Goal: Task Accomplishment & Management: Manage account settings

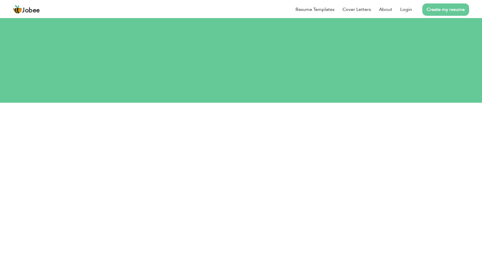
type input "[EMAIL_ADDRESS][DOMAIN_NAME]"
click at [209, 103] on html "Jobee Resume Templates Cover Letters About Login Create my resume Let's do this…" at bounding box center [241, 51] width 482 height 103
click at [227, 171] on button "Login" at bounding box center [241, 177] width 29 height 13
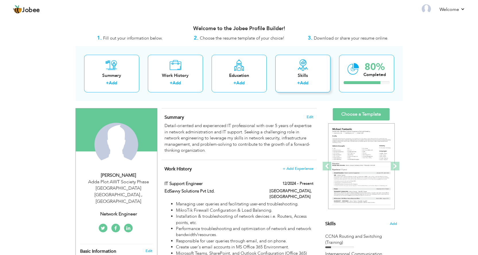
click at [305, 78] on div "Skills" at bounding box center [303, 76] width 46 height 6
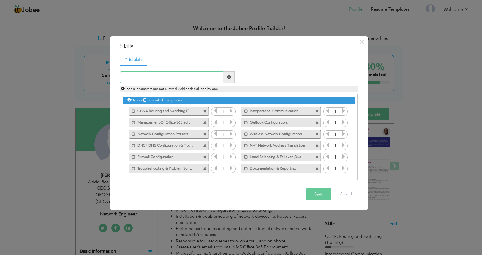
scroll to position [1, 0]
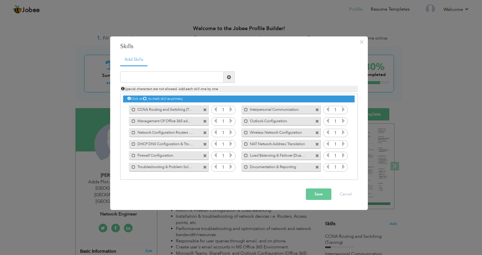
click at [288, 155] on label "Load Balancing & Failover (Dual WAN setup)" at bounding box center [277, 154] width 58 height 7
click at [288, 155] on label "Load Balancing & Failover (Dual WAN setup)" at bounding box center [277, 154] width 57 height 7
click at [288, 155] on label "Load Balancing & Failover (Dual WAN setup)" at bounding box center [277, 154] width 58 height 7
click at [288, 155] on label "Load Balancing & Failover (Dual WAN setup)" at bounding box center [277, 154] width 57 height 7
click at [288, 155] on label "Load Balancing & Failover (Dual WAN setup)" at bounding box center [277, 154] width 58 height 7
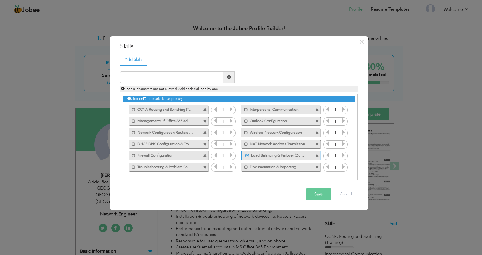
click at [288, 155] on label "Load Balancing & Failover (Dual WAN setup)" at bounding box center [277, 154] width 57 height 7
click at [351, 191] on button "Cancel" at bounding box center [346, 193] width 24 height 11
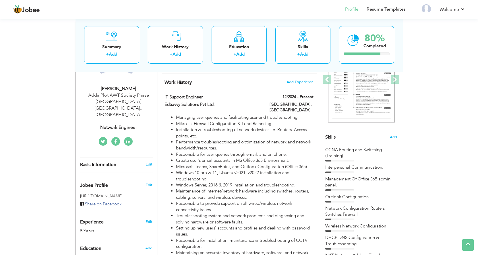
scroll to position [86, 0]
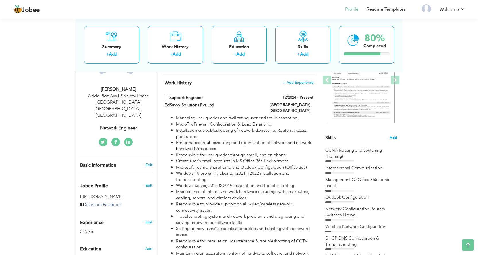
click at [392, 138] on span "Add" at bounding box center [392, 137] width 7 height 5
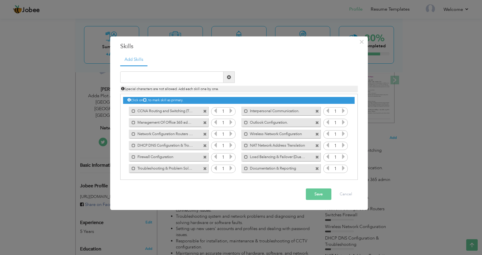
click at [147, 100] on icon at bounding box center [144, 99] width 3 height 3
click at [201, 78] on input "text" at bounding box center [171, 76] width 103 height 11
click at [184, 134] on label "Network Configuration Routers Switches Firewall" at bounding box center [164, 133] width 58 height 7
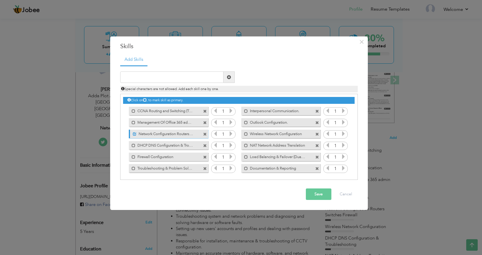
click at [184, 134] on label "Network Configuration Routers Switches Firewall" at bounding box center [165, 133] width 57 height 7
click at [184, 134] on label "Network Configuration Routers Switches Firewall" at bounding box center [164, 133] width 58 height 7
click at [184, 134] on label "Network Configuration Routers Switches Firewall" at bounding box center [165, 133] width 57 height 7
click at [190, 135] on label "Network Configuration Routers Switches Firewall" at bounding box center [164, 133] width 58 height 7
click at [190, 135] on label "Network Configuration Routers Switches Firewall" at bounding box center [165, 133] width 57 height 7
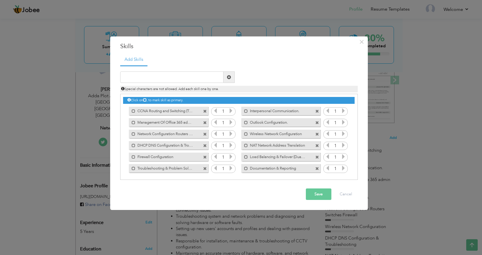
click at [186, 135] on label "Network Configuration Routers Switches Firewall" at bounding box center [164, 133] width 58 height 7
click at [186, 135] on label "Network Configuration Routers Switches Firewall" at bounding box center [165, 133] width 57 height 7
click at [186, 135] on label "Network Configuration Routers Switches Firewall" at bounding box center [164, 133] width 58 height 7
click at [186, 135] on label "Network Configuration Routers Switches Firewall" at bounding box center [165, 133] width 57 height 7
click at [184, 134] on label "Network Configuration Routers Switches Firewall" at bounding box center [164, 133] width 58 height 7
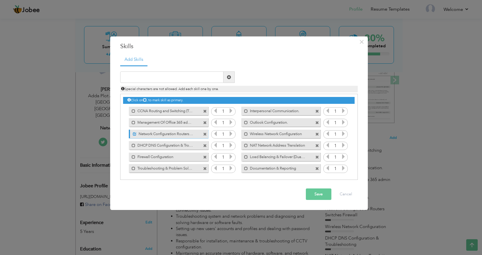
click at [184, 134] on label "Network Configuration Routers Switches Firewall" at bounding box center [165, 133] width 57 height 7
click at [184, 134] on label "Network Configuration Routers Switches Firewall" at bounding box center [164, 133] width 58 height 7
click at [227, 199] on div "Save Cancel" at bounding box center [239, 194] width 246 height 20
click at [197, 77] on input "text" at bounding box center [171, 76] width 103 height 11
drag, startPoint x: 134, startPoint y: 134, endPoint x: 170, endPoint y: 208, distance: 82.0
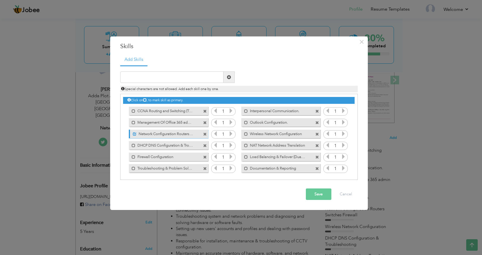
click at [172, 211] on div "× Skills Add Skills Duplicate entry 1 1" at bounding box center [239, 127] width 258 height 183
click at [134, 133] on span at bounding box center [135, 134] width 4 height 4
click at [134, 132] on span at bounding box center [134, 134] width 4 height 4
click at [153, 137] on div "Unmark as primary skill." at bounding box center [168, 134] width 79 height 9
click at [167, 135] on label "Network Configuration Routers Switches Firewall" at bounding box center [165, 133] width 57 height 7
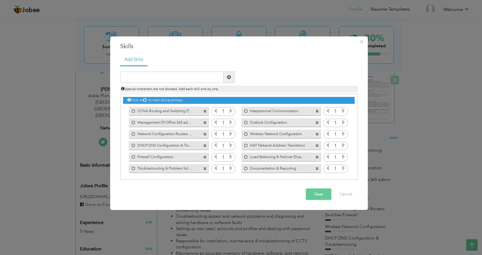
click at [172, 136] on label "Network Configuration Routers Switches Firewall" at bounding box center [164, 133] width 58 height 7
click at [203, 133] on span at bounding box center [205, 135] width 4 height 4
click at [319, 194] on button "Save" at bounding box center [319, 193] width 26 height 11
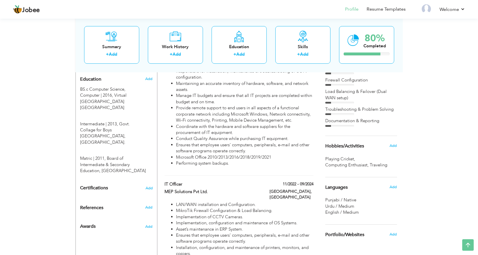
scroll to position [258, 0]
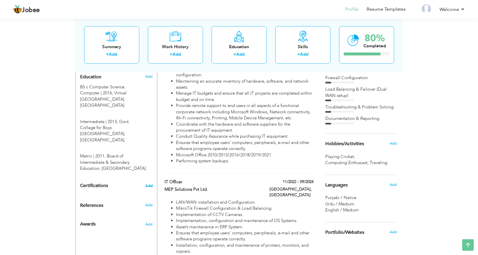
click at [147, 184] on span "Add" at bounding box center [148, 186] width 7 height 4
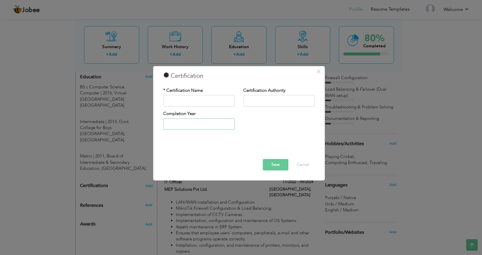
type input "2025"
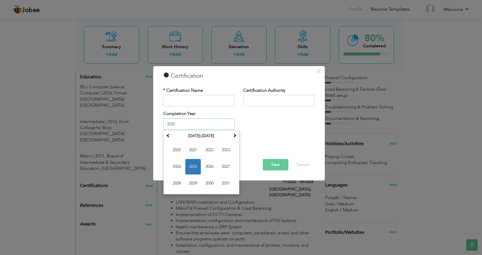
click at [200, 122] on input "2025" at bounding box center [198, 123] width 71 height 11
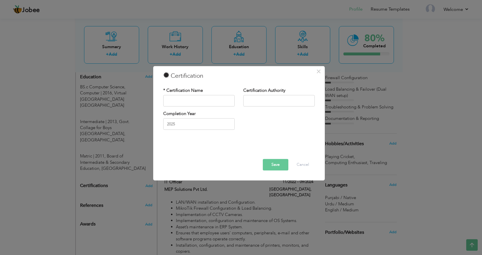
click at [244, 112] on div "Completion Year 2025" at bounding box center [239, 122] width 160 height 23
click at [207, 102] on input "text" at bounding box center [198, 100] width 71 height 11
click at [307, 165] on button "Cancel" at bounding box center [303, 164] width 24 height 11
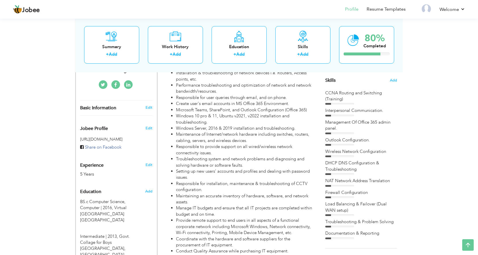
scroll to position [115, 0]
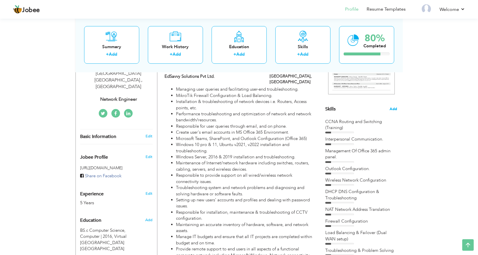
click at [391, 108] on span "Add" at bounding box center [392, 108] width 7 height 5
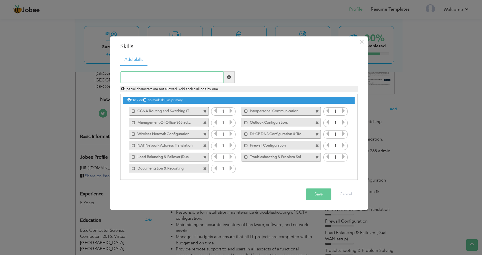
click at [172, 76] on input "text" at bounding box center [171, 76] width 103 height 11
paste input "IT Asset Management"
type input "IT Asset Management"
click at [228, 78] on span at bounding box center [229, 77] width 4 height 4
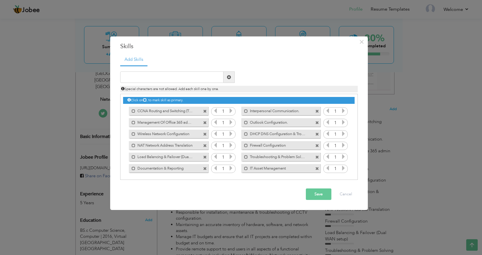
click at [318, 195] on button "Save" at bounding box center [319, 193] width 26 height 11
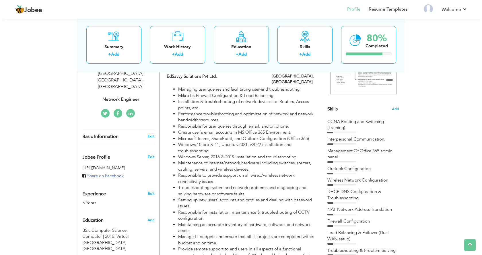
scroll to position [143, 0]
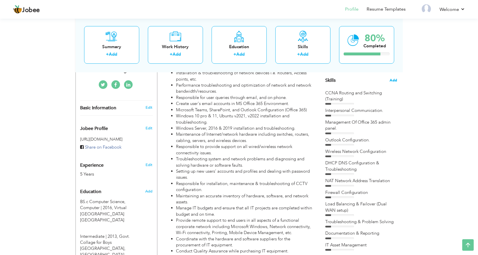
click at [394, 78] on span "Add" at bounding box center [392, 80] width 7 height 5
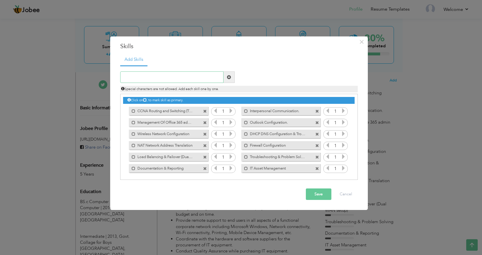
click at [166, 81] on input "text" at bounding box center [171, 76] width 103 height 11
paste input "Asset Inventory & Tracking"
type input "Asset Inventory & Tracking"
click at [229, 79] on span at bounding box center [229, 77] width 4 height 4
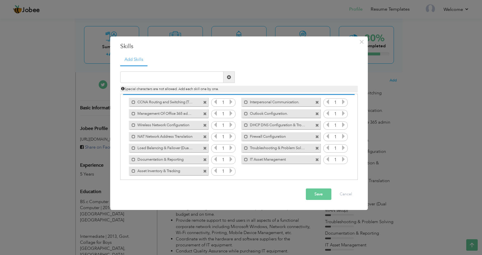
scroll to position [13, 0]
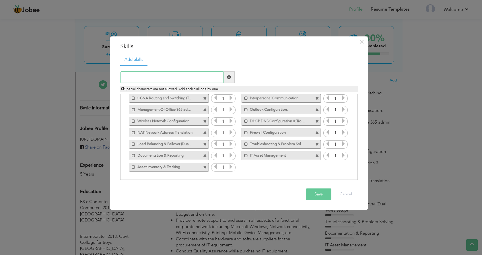
click at [207, 74] on input "text" at bounding box center [171, 76] width 103 height 11
paste input "CCTV System Installation (Analog & IP Cameras)"
type input "CCTV System Installation (Analog & IP Cameras)"
click at [227, 78] on span at bounding box center [229, 77] width 4 height 4
click at [319, 194] on button "Save" at bounding box center [319, 193] width 26 height 11
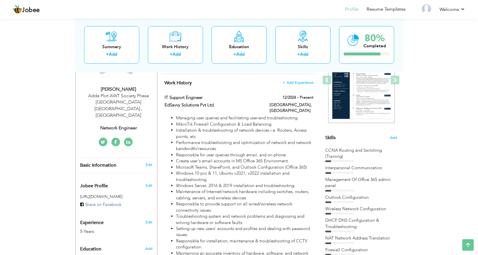
scroll to position [0, 0]
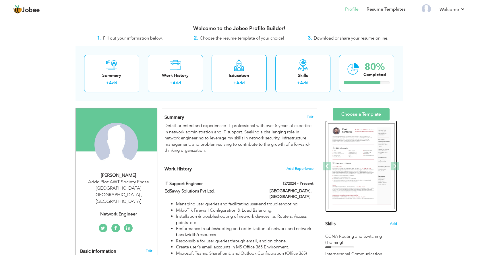
click at [371, 167] on img at bounding box center [361, 166] width 67 height 86
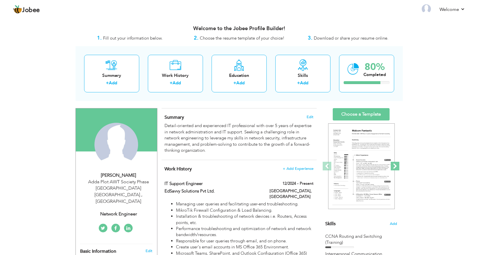
click at [395, 166] on span at bounding box center [394, 166] width 9 height 9
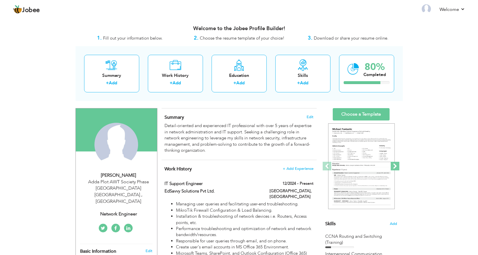
click at [396, 166] on span at bounding box center [394, 166] width 9 height 9
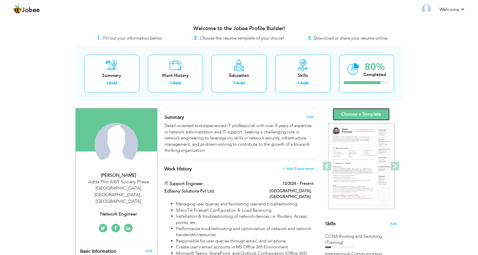
click at [360, 114] on link "Choose a Template" at bounding box center [360, 114] width 57 height 12
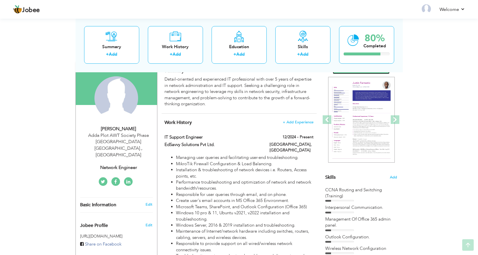
scroll to position [57, 0]
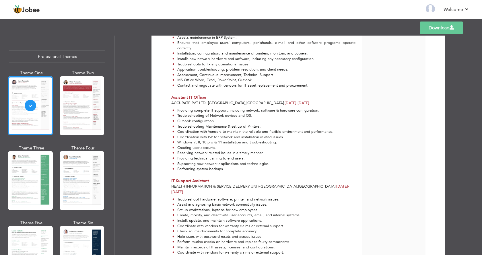
scroll to position [355, 0]
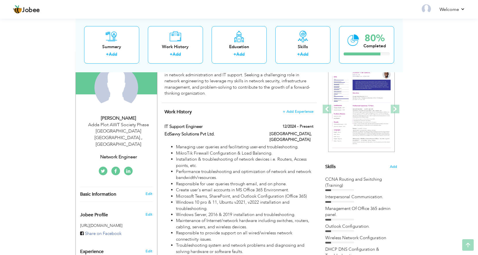
scroll to position [57, 0]
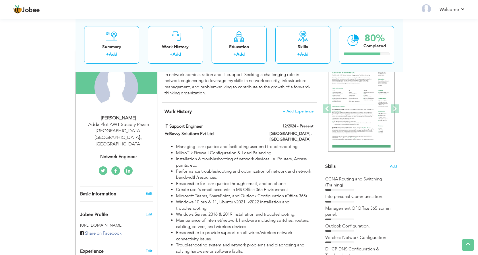
click at [129, 169] on icon at bounding box center [128, 171] width 4 height 5
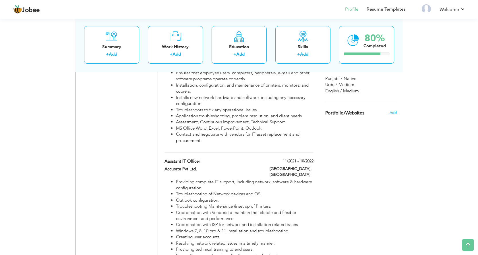
scroll to position [430, 0]
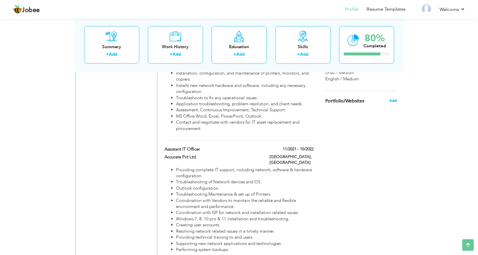
click at [392, 103] on span "Add" at bounding box center [392, 100] width 7 height 5
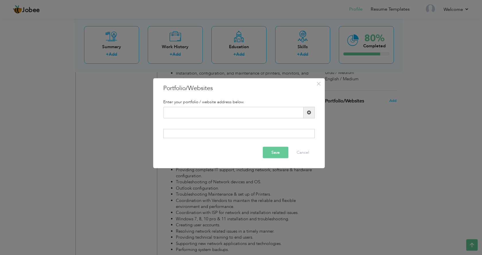
click at [290, 131] on div at bounding box center [238, 133] width 151 height 9
click at [289, 135] on div at bounding box center [238, 133] width 151 height 9
click at [289, 132] on div at bounding box center [238, 133] width 151 height 9
click at [256, 110] on input "text" at bounding box center [233, 112] width 140 height 11
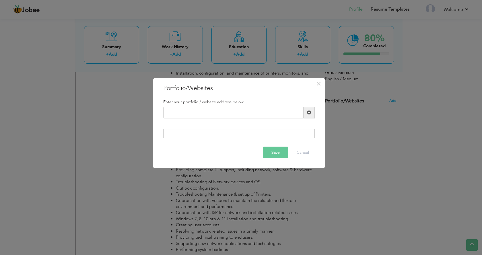
click at [389, 156] on div "× Portfolio/Websites Enter your portfolio / website address below." at bounding box center [241, 127] width 482 height 255
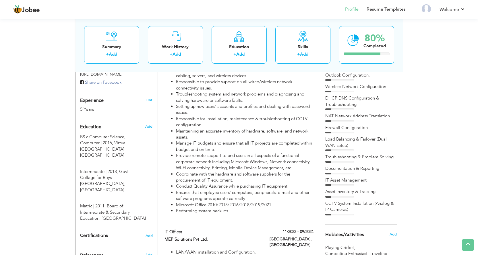
scroll to position [338, 0]
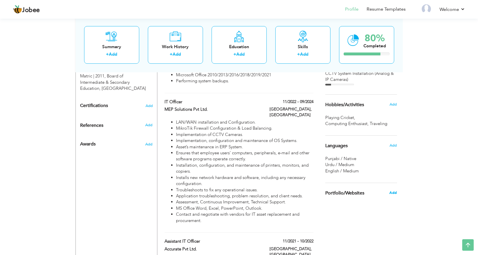
click at [391, 194] on span "Add" at bounding box center [392, 192] width 7 height 5
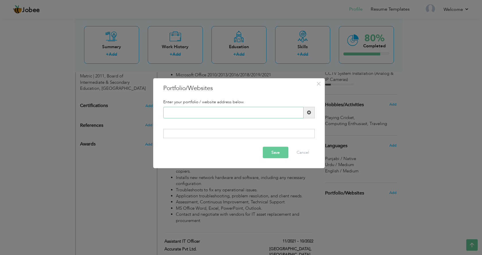
click at [226, 112] on input "text" at bounding box center [233, 112] width 140 height 11
paste input "https://www.linkedin.com/in/asim-malik-network-engineer-95835486"
type input "https://www.linkedin.com/in/asim-malik-network-engineer-95835486"
click at [278, 153] on button "Save" at bounding box center [276, 152] width 26 height 11
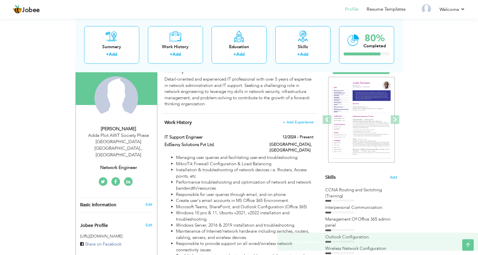
scroll to position [0, 0]
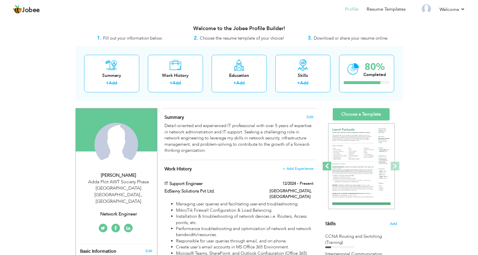
click at [329, 165] on span at bounding box center [326, 166] width 9 height 9
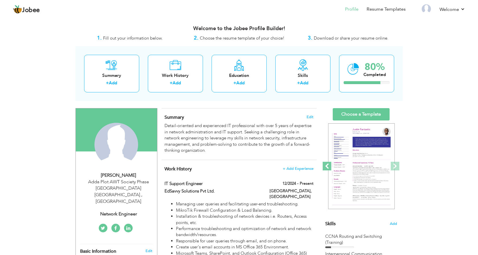
click at [327, 167] on span at bounding box center [326, 166] width 9 height 9
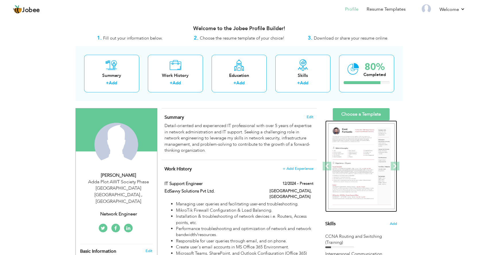
click at [358, 163] on img at bounding box center [361, 166] width 67 height 86
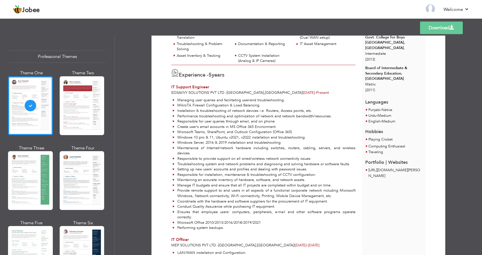
scroll to position [120, 0]
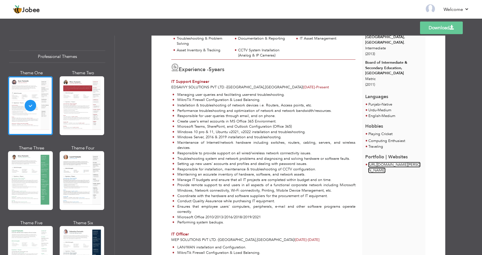
click at [398, 162] on link "[URL][DOMAIN_NAME][PERSON_NAME]" at bounding box center [394, 167] width 52 height 11
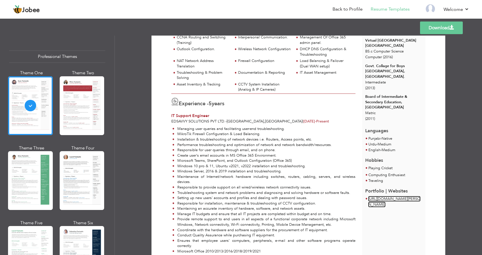
scroll to position [0, 0]
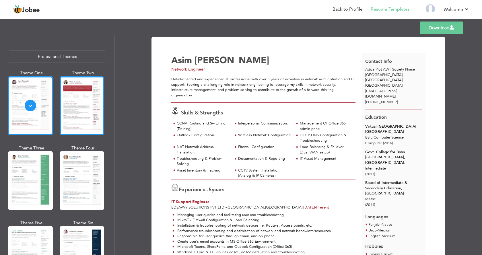
click at [78, 100] on div at bounding box center [82, 105] width 45 height 59
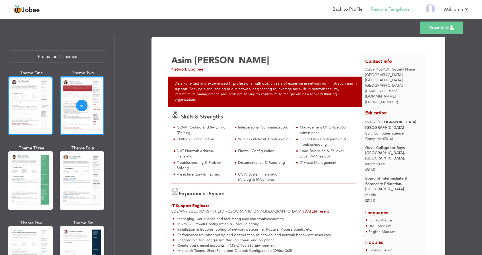
click at [33, 101] on div at bounding box center [30, 105] width 45 height 59
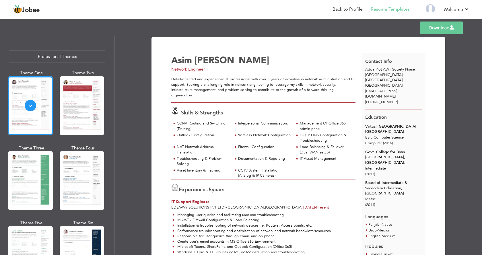
click at [439, 28] on link "Download" at bounding box center [441, 28] width 43 height 13
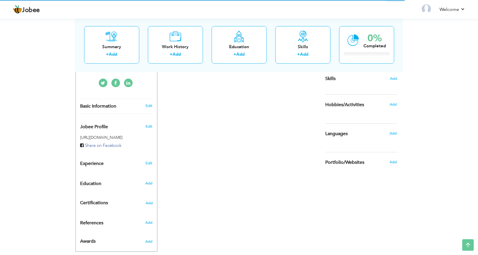
scroll to position [150, 0]
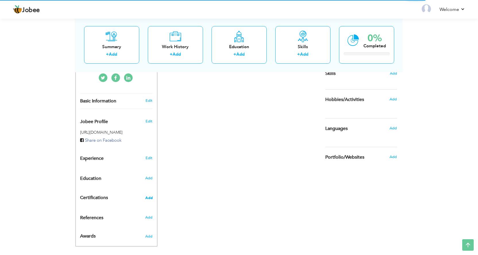
click at [150, 196] on span "Add" at bounding box center [148, 198] width 7 height 4
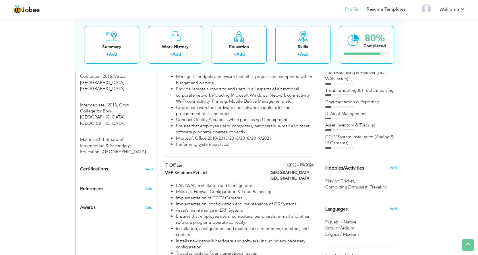
scroll to position [294, 0]
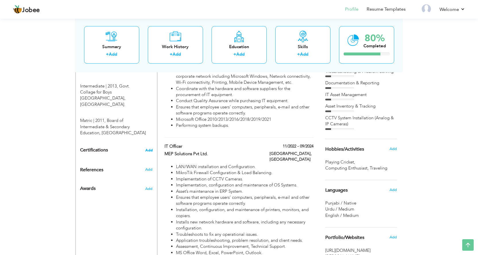
click at [147, 148] on span "Add" at bounding box center [148, 150] width 7 height 4
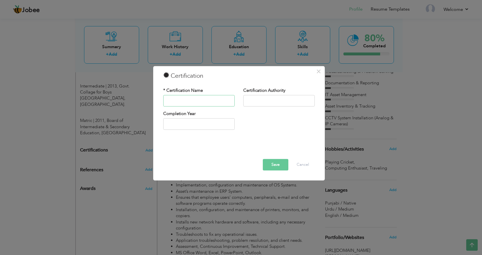
click at [192, 100] on input "text" at bounding box center [198, 100] width 71 height 11
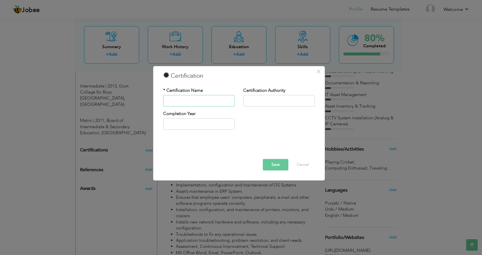
click at [192, 100] on input "text" at bounding box center [198, 100] width 71 height 11
type input "CCNA"
click at [261, 100] on input "text" at bounding box center [278, 100] width 71 height 11
click at [265, 101] on input "text" at bounding box center [278, 100] width 71 height 11
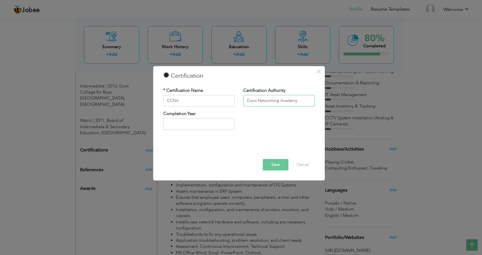
type input "Cisco Networking Academy"
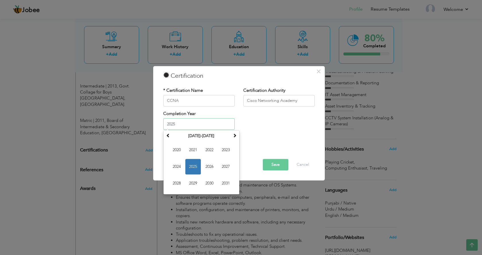
click at [207, 124] on input "2025" at bounding box center [198, 123] width 71 height 11
click at [202, 125] on input "2025" at bounding box center [198, 123] width 71 height 11
click at [177, 165] on span "2024" at bounding box center [176, 166] width 15 height 15
type input "2024"
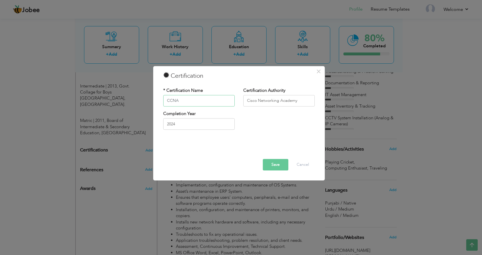
click at [210, 105] on input "CCNA" at bounding box center [198, 100] width 71 height 11
click at [179, 102] on input "CCNA Introduction to Networks" at bounding box center [198, 100] width 71 height 11
click at [227, 101] on input "CCNA (Introduction to Networks" at bounding box center [198, 100] width 71 height 11
type input "CCNA (Introduction to Networks)"
click at [272, 163] on button "Save" at bounding box center [276, 164] width 26 height 11
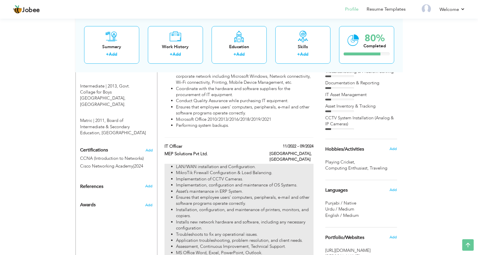
scroll to position [322, 0]
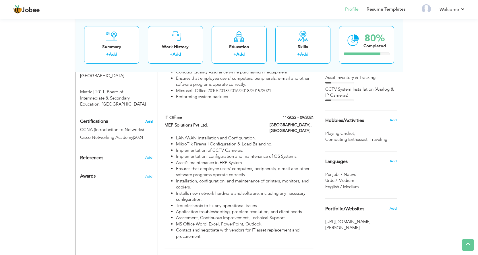
click at [149, 120] on span "Add" at bounding box center [148, 122] width 7 height 4
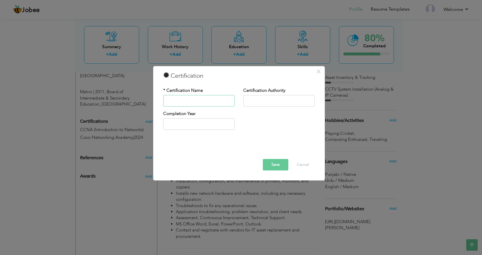
click at [199, 101] on input "text" at bounding box center [198, 100] width 71 height 11
click at [277, 100] on input "text" at bounding box center [278, 100] width 71 height 11
type input "Cisco Networking Academy"
click at [213, 103] on input "text" at bounding box center [198, 100] width 71 height 11
type input "CCNA (Introduction to Networks)"
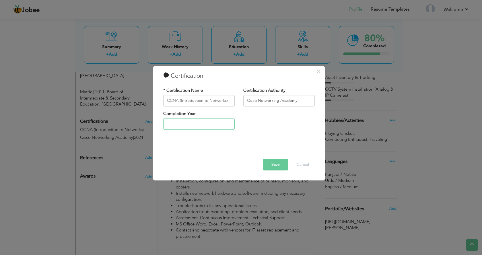
click at [206, 130] on input "text" at bounding box center [198, 123] width 71 height 11
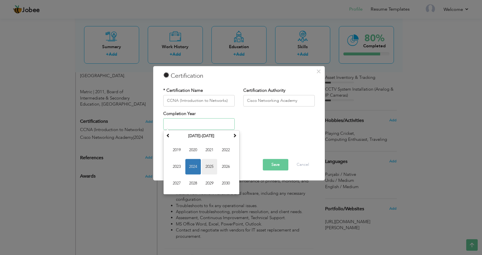
click at [210, 164] on span "2025" at bounding box center [209, 166] width 15 height 15
type input "2025"
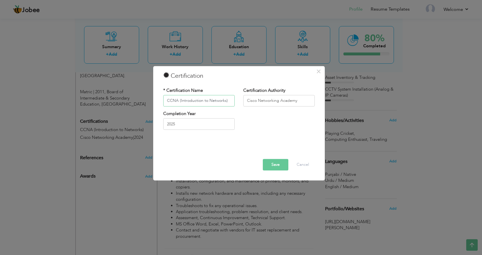
click at [228, 102] on input "CCNA (Introduction to Networks)" at bounding box center [198, 100] width 71 height 11
click at [179, 102] on input "CCNA (Introduction to Networks)" at bounding box center [198, 100] width 71 height 11
click at [227, 98] on input "Introduction to Networks)" at bounding box center [198, 100] width 71 height 11
type input "Introduction to Cybersecurity"
click at [274, 164] on button "Save" at bounding box center [276, 164] width 26 height 11
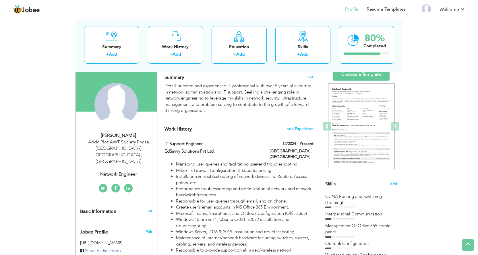
scroll to position [0, 0]
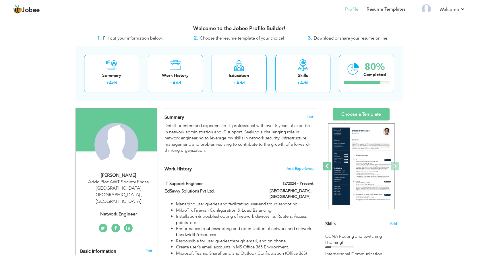
click at [328, 168] on span at bounding box center [326, 166] width 9 height 9
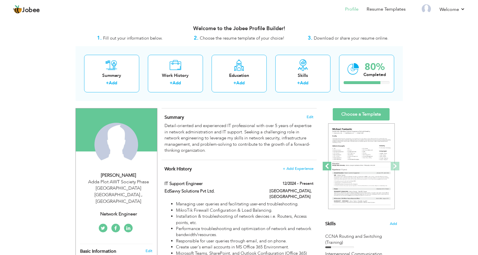
click at [328, 168] on span at bounding box center [326, 166] width 9 height 9
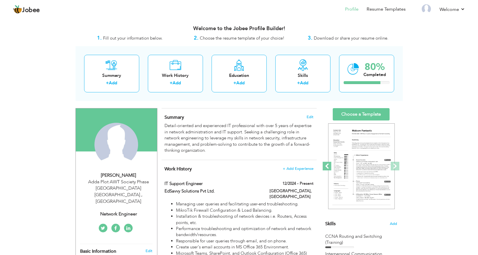
click at [328, 168] on span at bounding box center [326, 166] width 9 height 9
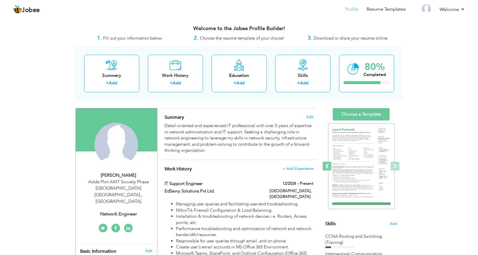
click at [328, 168] on span at bounding box center [326, 166] width 9 height 9
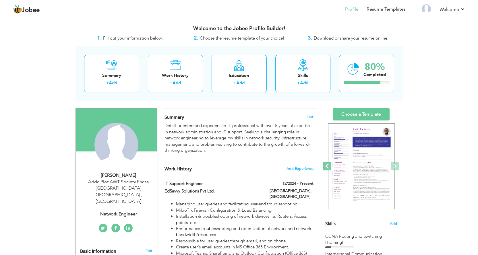
click at [328, 168] on span at bounding box center [326, 166] width 9 height 9
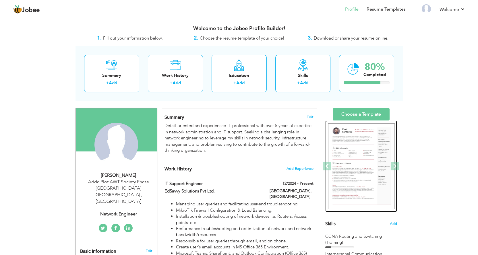
click at [402, 158] on img at bounding box center [435, 166] width 67 height 86
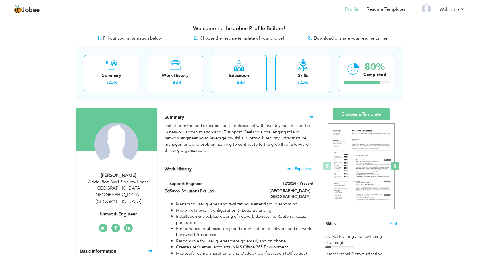
click at [397, 168] on span at bounding box center [394, 166] width 9 height 9
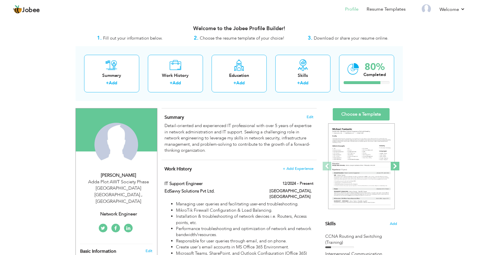
click at [397, 168] on span at bounding box center [394, 166] width 9 height 9
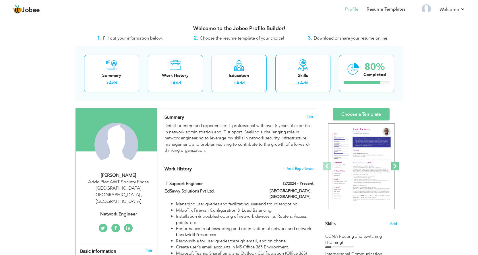
click at [397, 168] on span at bounding box center [394, 166] width 9 height 9
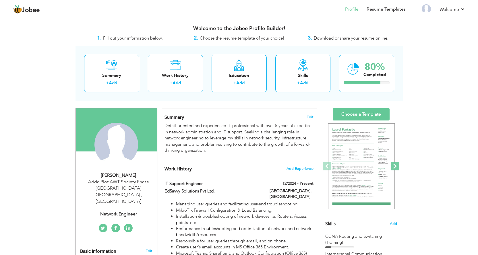
click at [397, 168] on span at bounding box center [394, 166] width 9 height 9
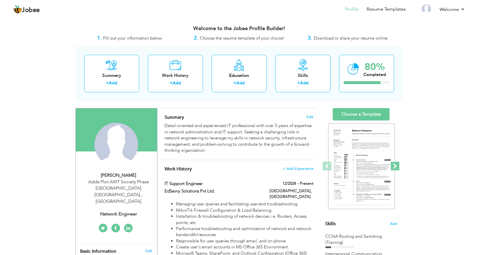
click at [397, 168] on span at bounding box center [394, 166] width 9 height 9
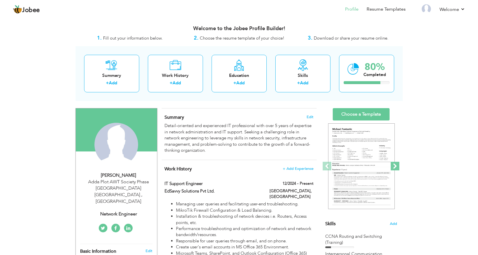
click at [397, 168] on span at bounding box center [394, 166] width 9 height 9
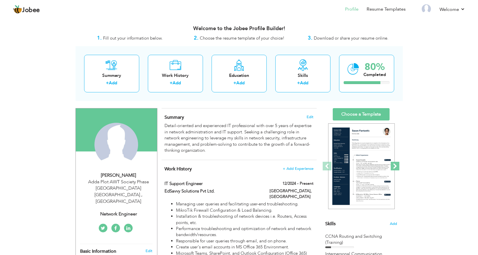
click at [397, 168] on span at bounding box center [394, 166] width 9 height 9
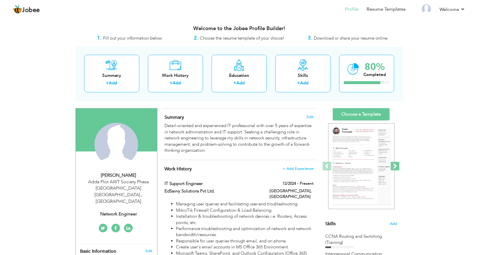
click at [397, 168] on span at bounding box center [394, 166] width 9 height 9
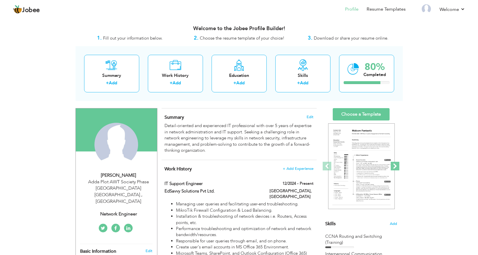
click at [397, 168] on span at bounding box center [394, 166] width 9 height 9
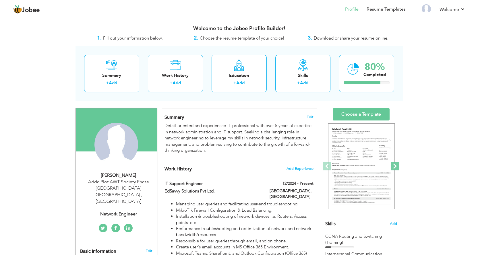
click at [397, 168] on span at bounding box center [394, 166] width 9 height 9
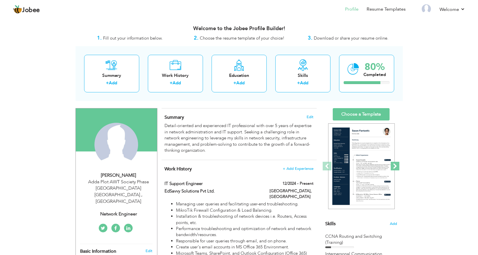
click at [397, 168] on span at bounding box center [394, 166] width 9 height 9
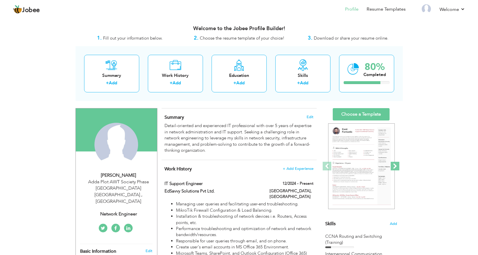
click at [397, 168] on span at bounding box center [394, 166] width 9 height 9
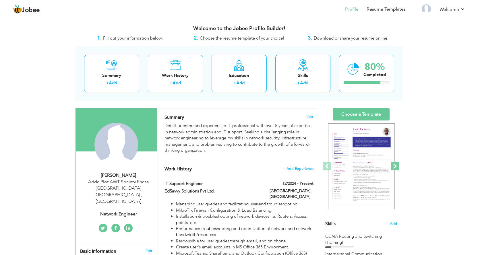
click at [397, 168] on span at bounding box center [394, 166] width 9 height 9
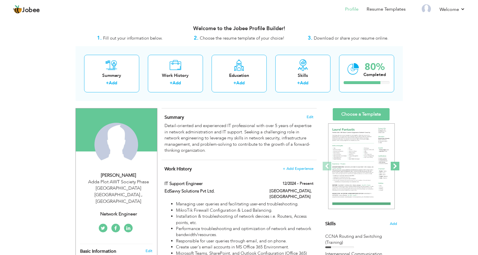
click at [397, 168] on span at bounding box center [394, 166] width 9 height 9
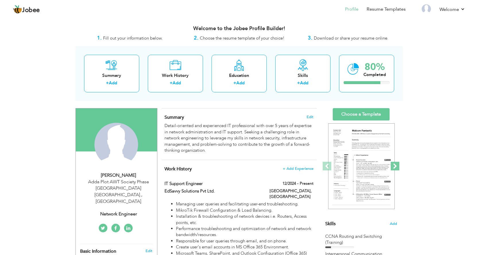
click at [397, 168] on span at bounding box center [394, 166] width 9 height 9
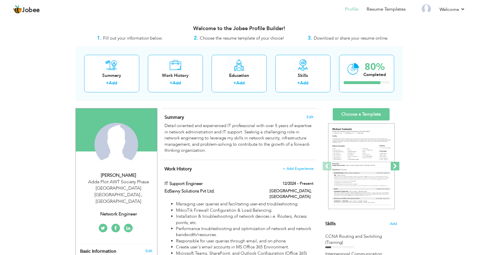
click at [397, 168] on span at bounding box center [394, 166] width 9 height 9
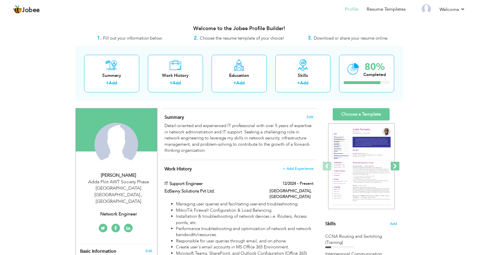
click at [397, 168] on span at bounding box center [394, 166] width 9 height 9
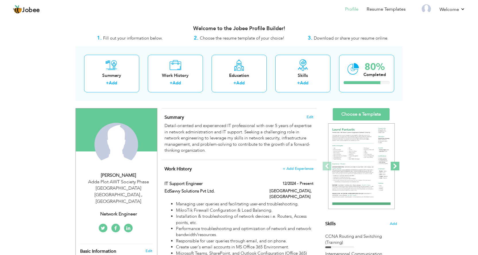
click at [397, 168] on span at bounding box center [394, 166] width 9 height 9
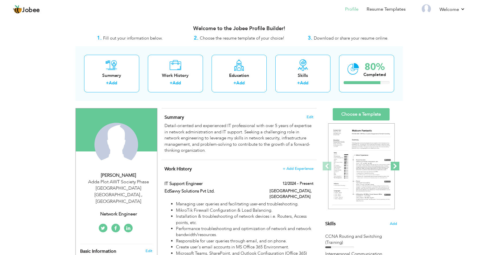
click at [397, 168] on span at bounding box center [394, 166] width 9 height 9
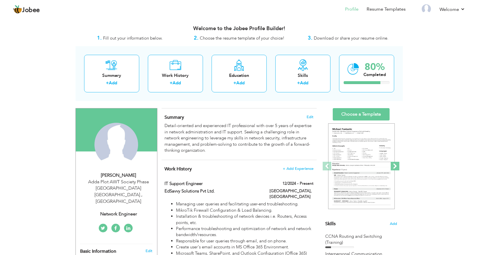
click at [397, 168] on span at bounding box center [394, 166] width 9 height 9
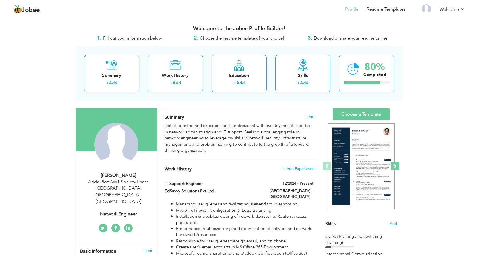
click at [396, 168] on span at bounding box center [394, 166] width 9 height 9
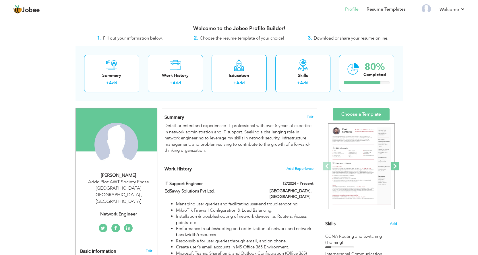
click at [396, 168] on span at bounding box center [394, 166] width 9 height 9
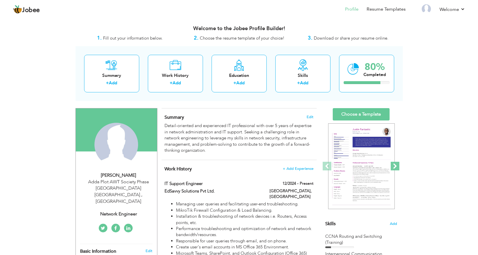
click at [396, 168] on span at bounding box center [394, 166] width 9 height 9
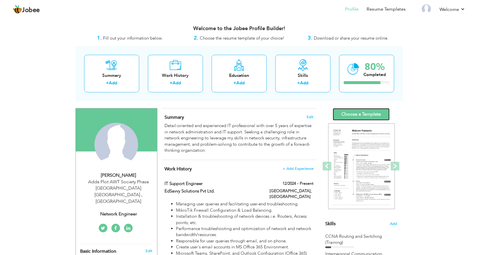
click at [368, 116] on link "Choose a Template" at bounding box center [360, 114] width 57 height 12
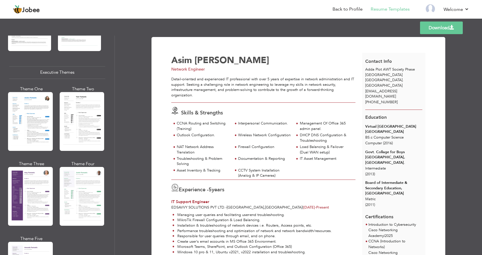
click at [440, 29] on link "Download" at bounding box center [441, 28] width 43 height 13
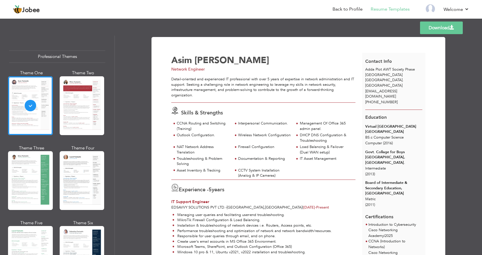
click at [300, 28] on div "Templates Download" at bounding box center [241, 28] width 482 height 18
click at [85, 102] on div at bounding box center [82, 105] width 45 height 59
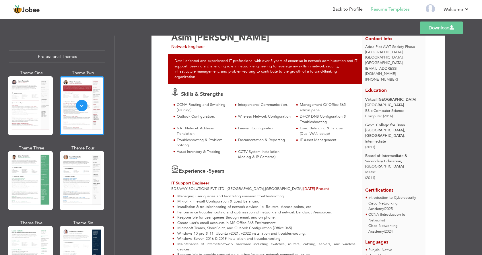
scroll to position [57, 0]
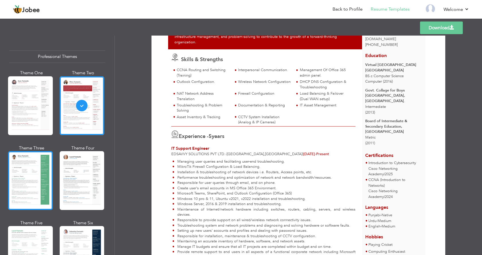
click at [28, 176] on div at bounding box center [30, 180] width 45 height 59
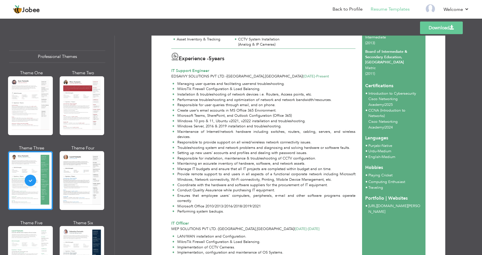
scroll to position [143, 0]
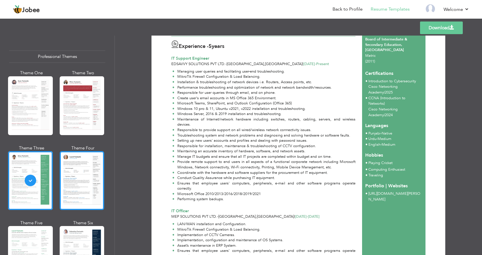
click at [89, 178] on div at bounding box center [82, 180] width 45 height 59
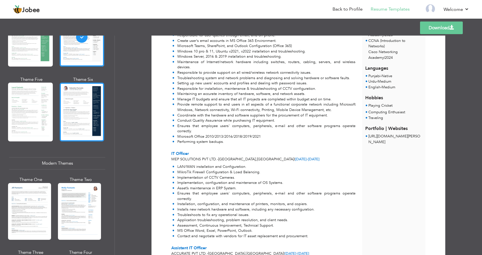
click at [69, 122] on div at bounding box center [82, 112] width 45 height 59
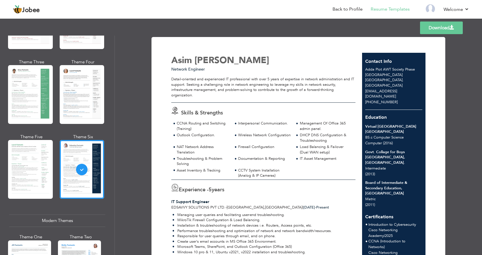
scroll to position [0, 0]
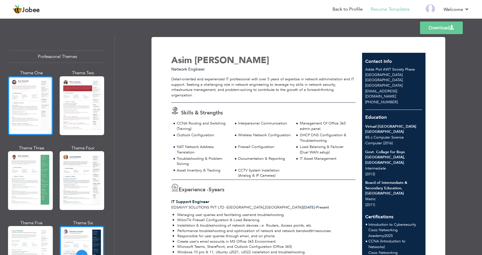
click at [29, 104] on div at bounding box center [30, 105] width 45 height 59
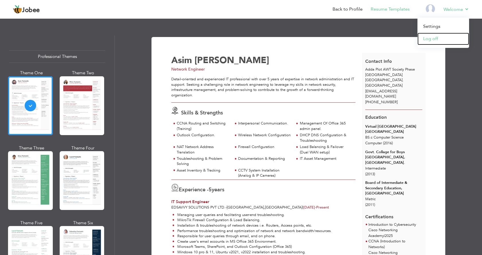
click at [433, 41] on link "Log off" at bounding box center [443, 39] width 52 height 12
